Goal: Transaction & Acquisition: Purchase product/service

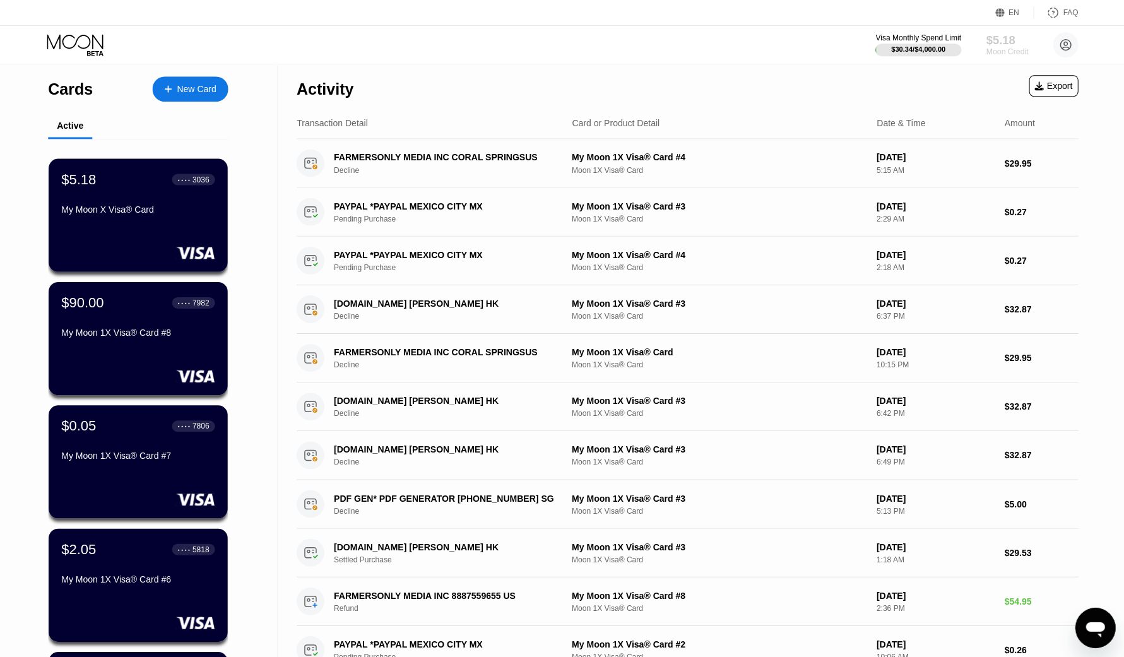
click at [998, 45] on div "$5.18" at bounding box center [1005, 39] width 42 height 13
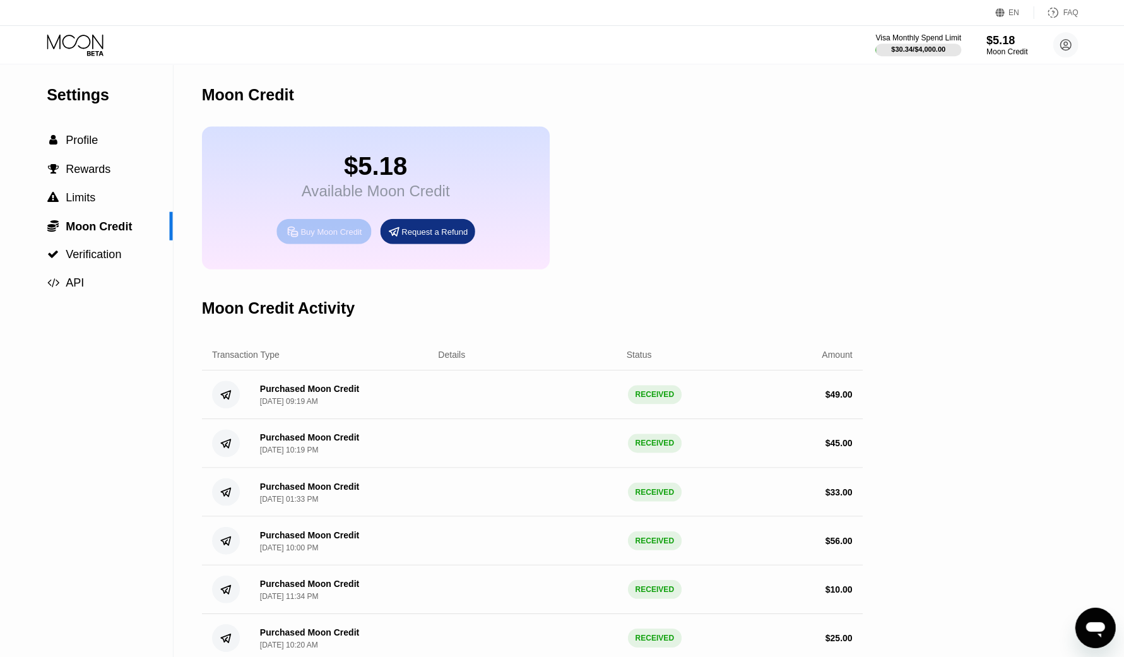
click at [355, 237] on div "Buy Moon Credit" at bounding box center [330, 231] width 61 height 11
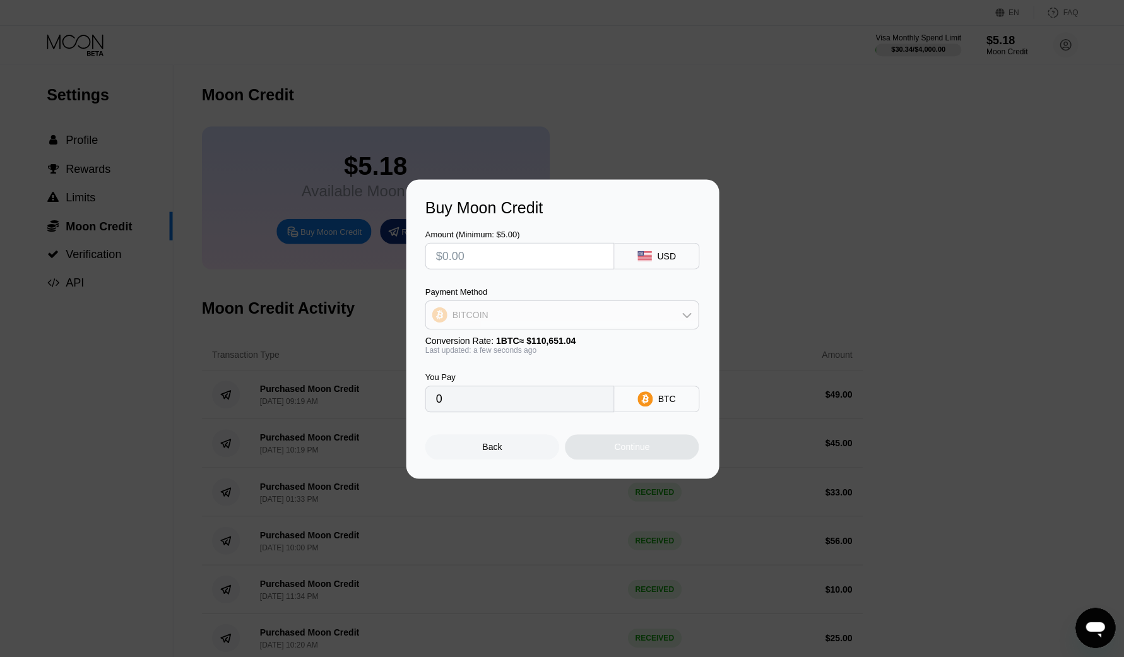
click at [685, 312] on icon at bounding box center [686, 314] width 10 height 10
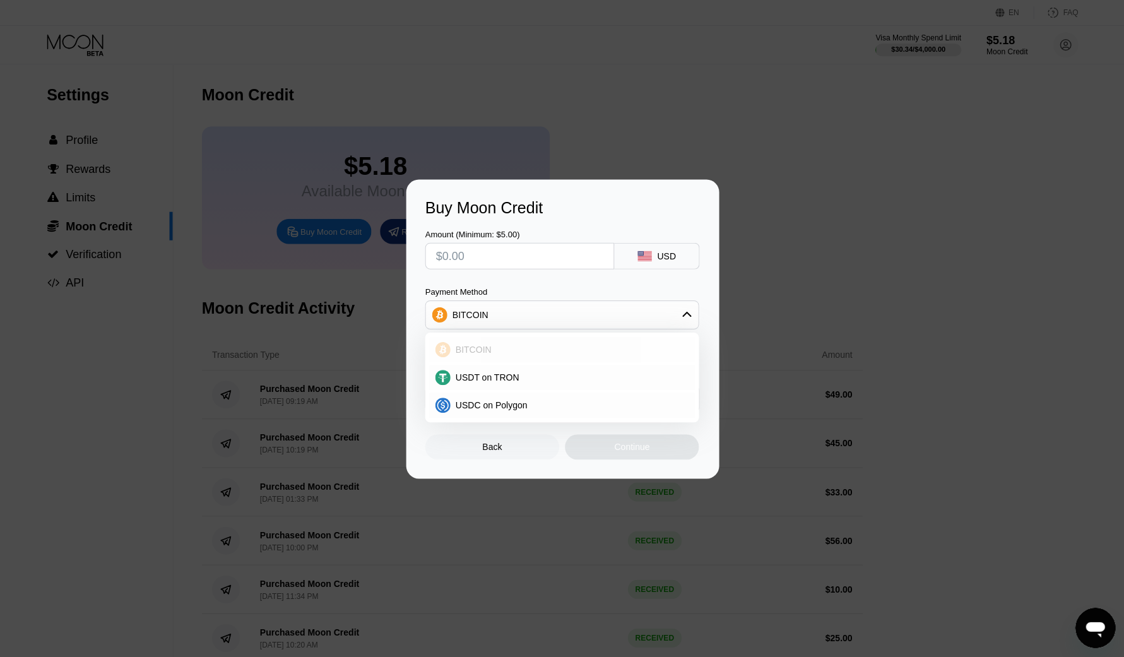
click at [498, 345] on div "BITCOIN" at bounding box center [569, 349] width 238 height 10
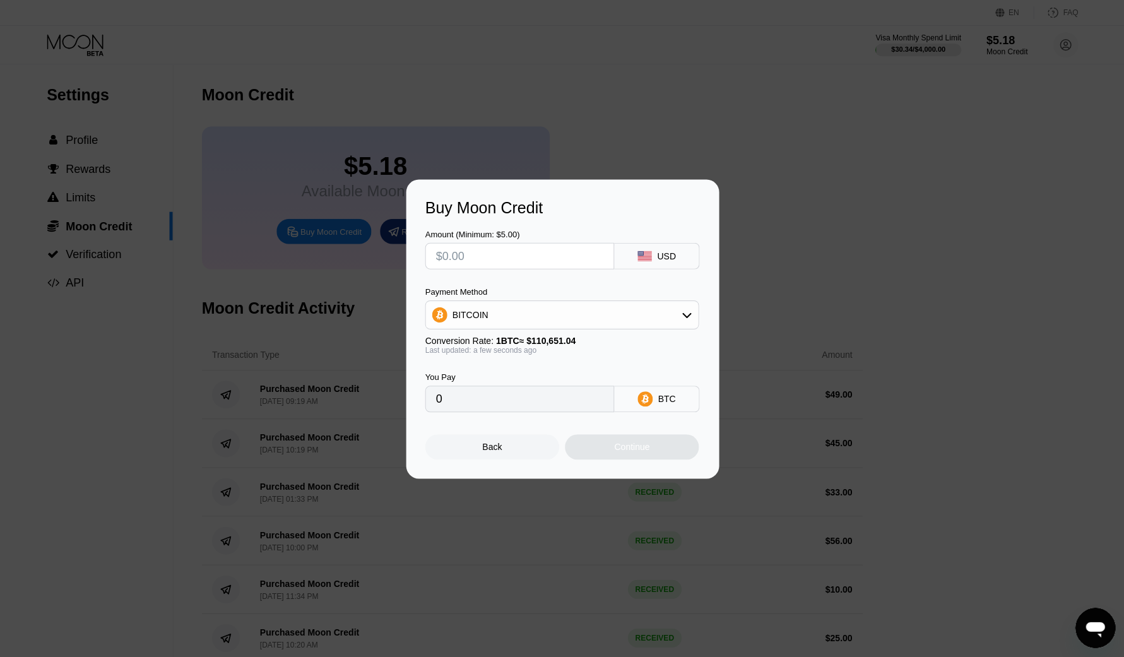
click at [514, 402] on input "0" at bounding box center [518, 398] width 167 height 25
click at [554, 247] on input "text" at bounding box center [518, 255] width 167 height 25
type input "$67"
type input "0.00060551"
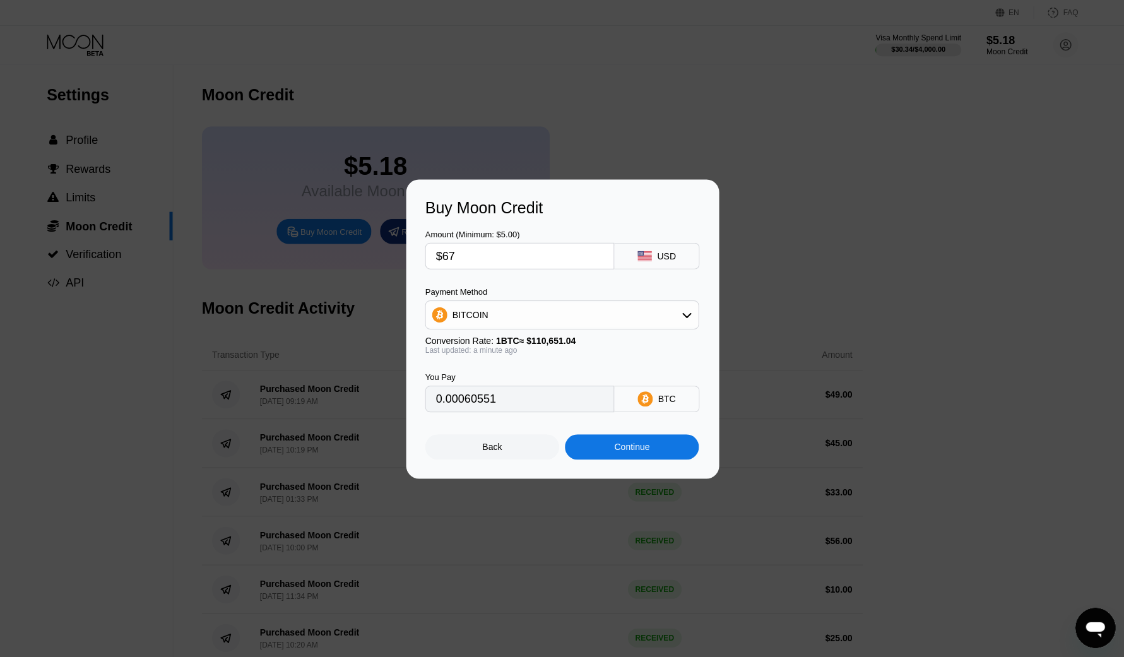
type input "$67"
click at [643, 449] on div "Continue" at bounding box center [630, 446] width 35 height 10
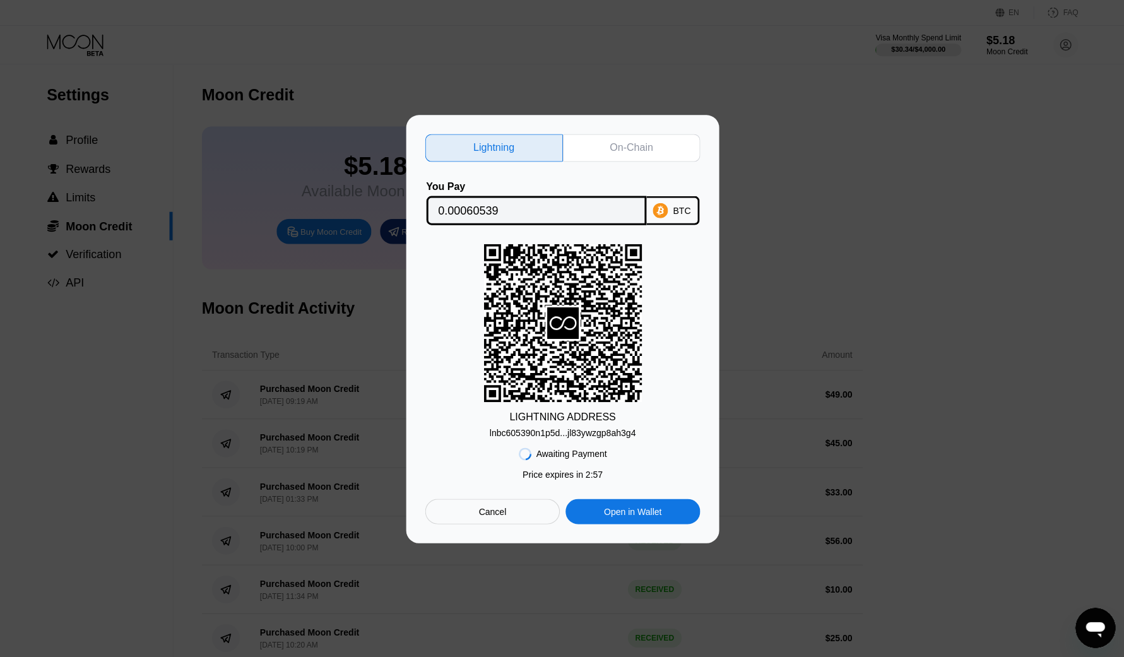
click at [618, 135] on div "On-Chain" at bounding box center [631, 148] width 138 height 28
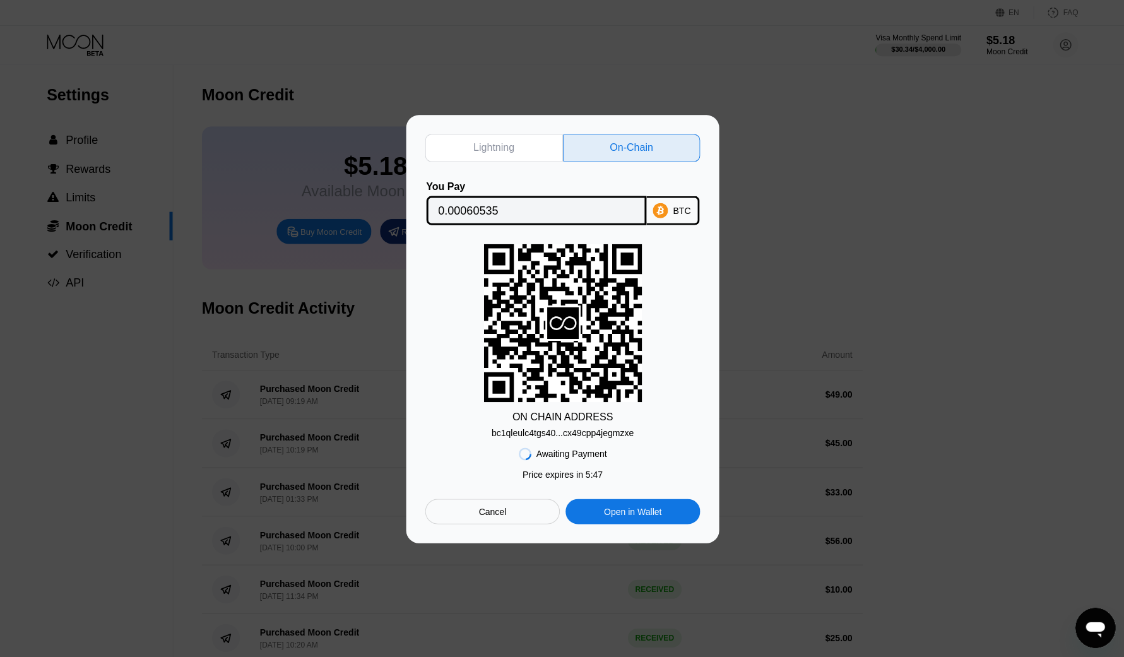
click at [450, 516] on div "Cancel" at bounding box center [492, 510] width 134 height 25
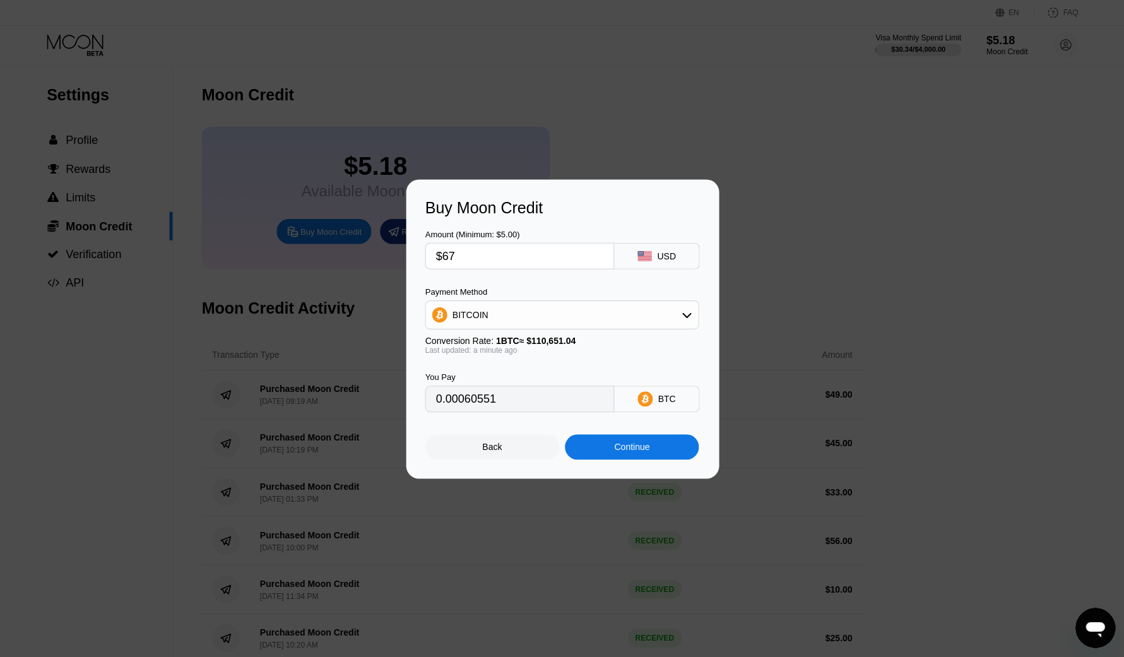
click at [472, 260] on input "$67" at bounding box center [518, 255] width 167 height 25
type input "$6"
type input "0.00005423"
type input "$66"
type input "0.00059647"
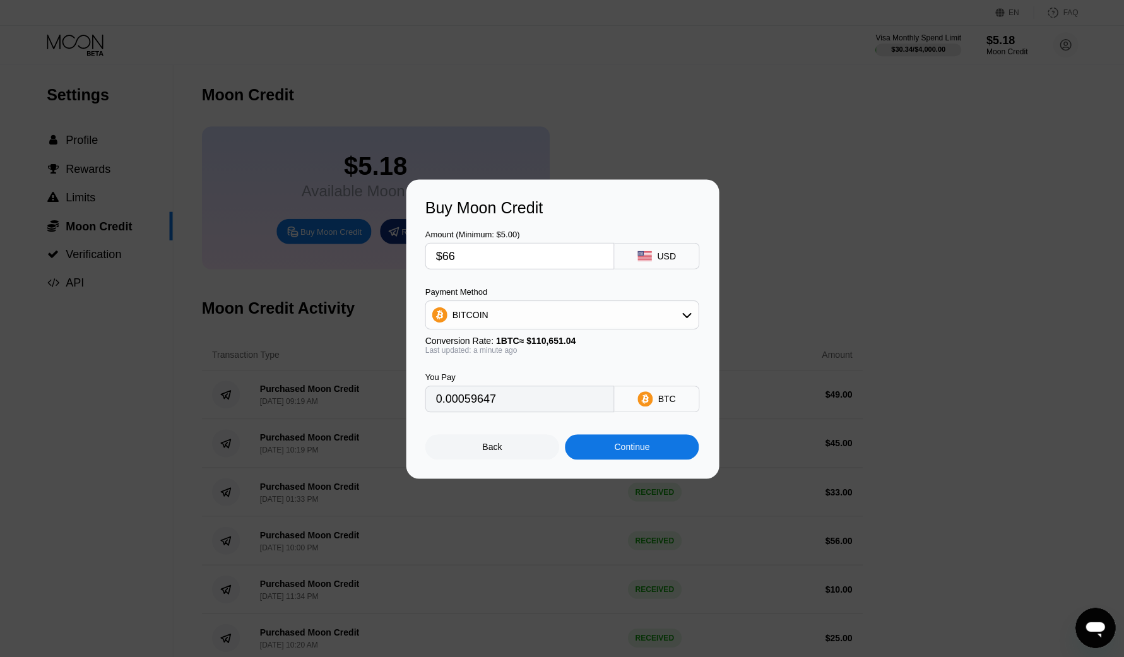
type input "$66"
click at [628, 456] on div "Continue" at bounding box center [631, 445] width 134 height 25
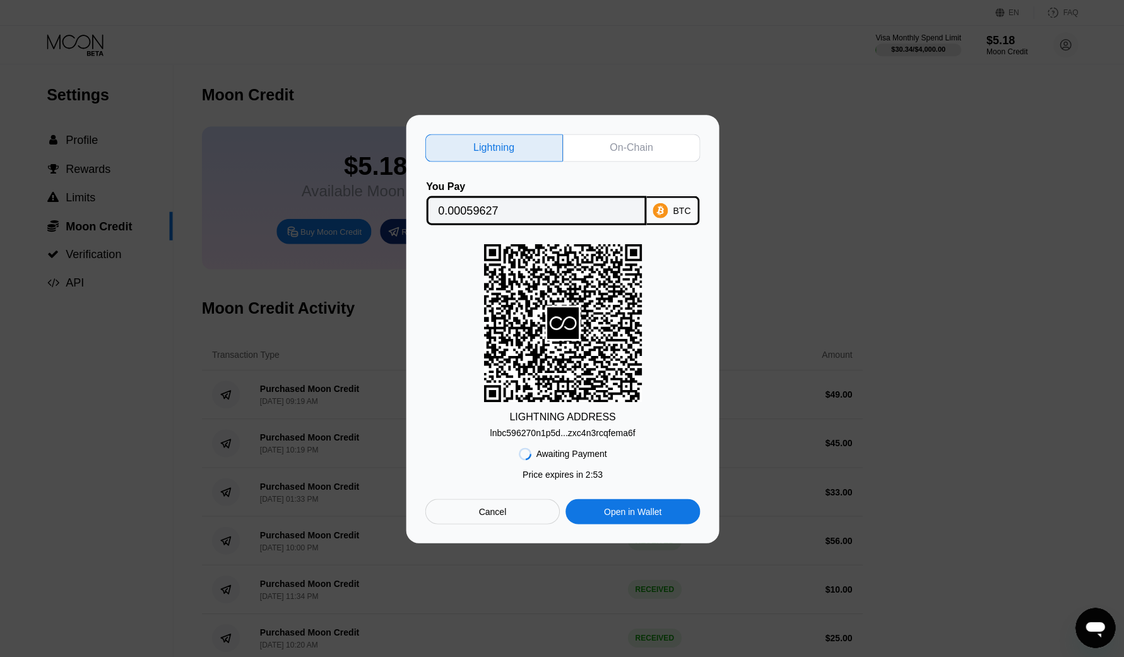
click at [627, 147] on div "On-Chain" at bounding box center [630, 147] width 43 height 13
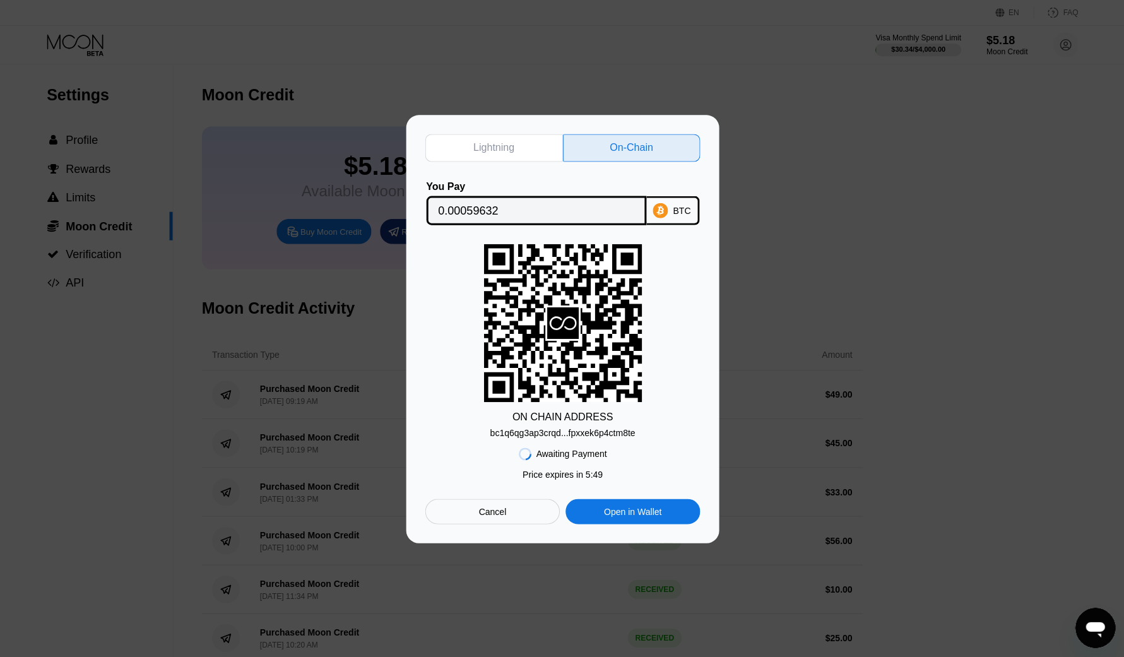
click at [848, 198] on div "Lightning On-Chain You Pay 0.00059632 BTC ON CHAIN ADDRESS bc1q6qg3ap3crqd...fp…" at bounding box center [562, 328] width 1124 height 427
